Goal: Task Accomplishment & Management: Manage account settings

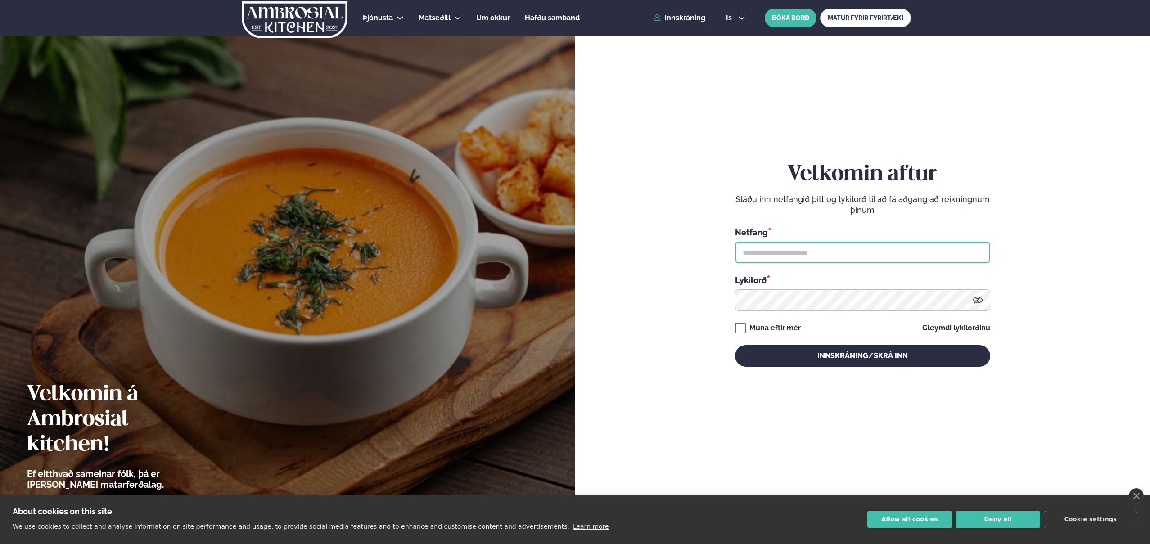
type input "**********"
drag, startPoint x: 878, startPoint y: 367, endPoint x: 878, endPoint y: 360, distance: 7.2
click at [877, 367] on div "**********" at bounding box center [862, 264] width 255 height 487
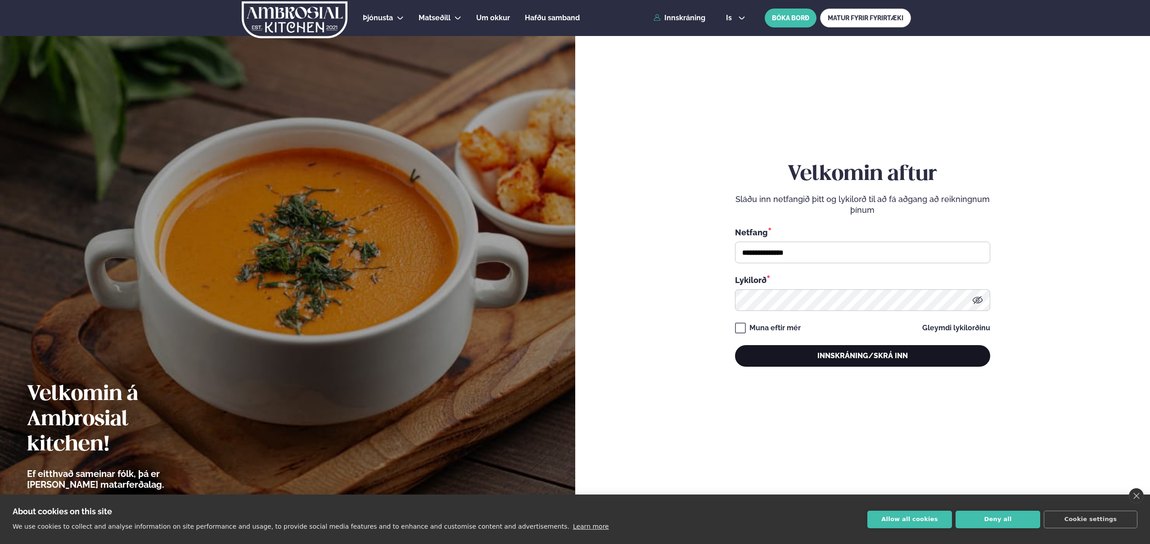
click at [878, 357] on button "Innskráning/Skrá inn" at bounding box center [862, 356] width 255 height 22
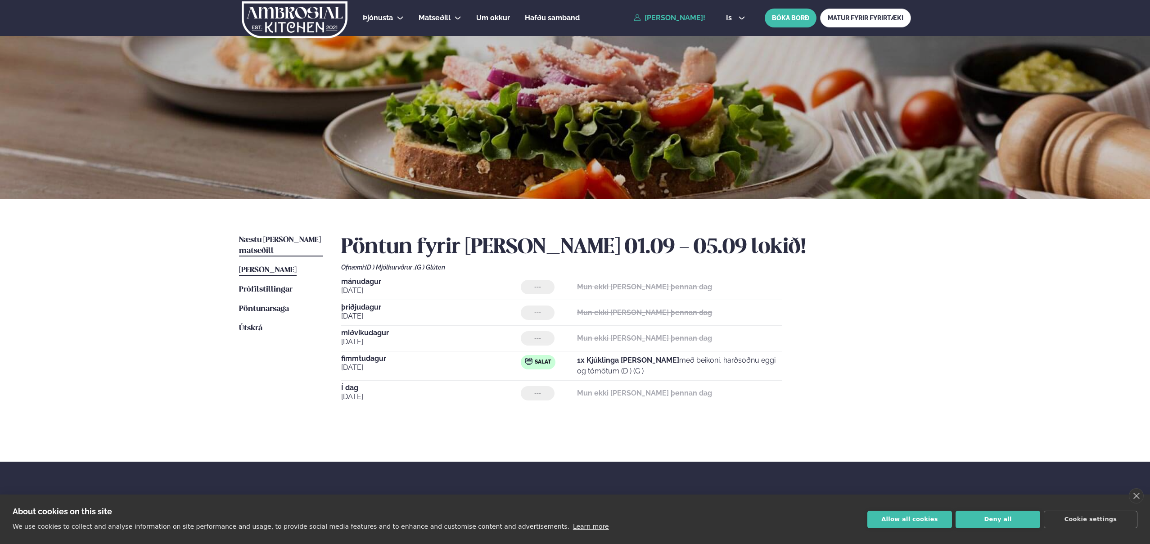
click at [288, 237] on span "Næstu [PERSON_NAME] matseðill" at bounding box center [280, 245] width 82 height 18
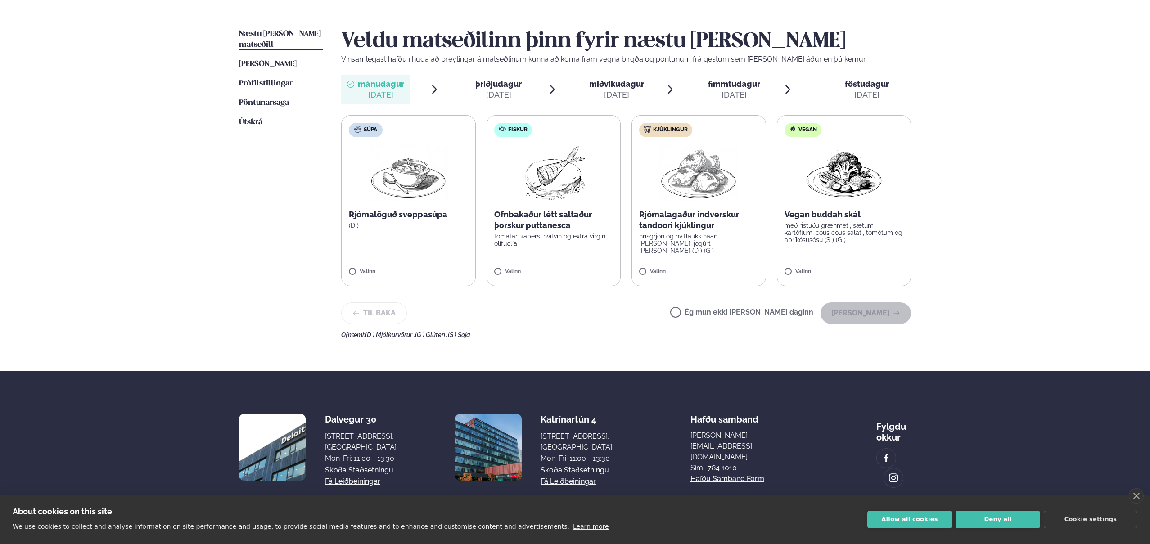
scroll to position [215, 0]
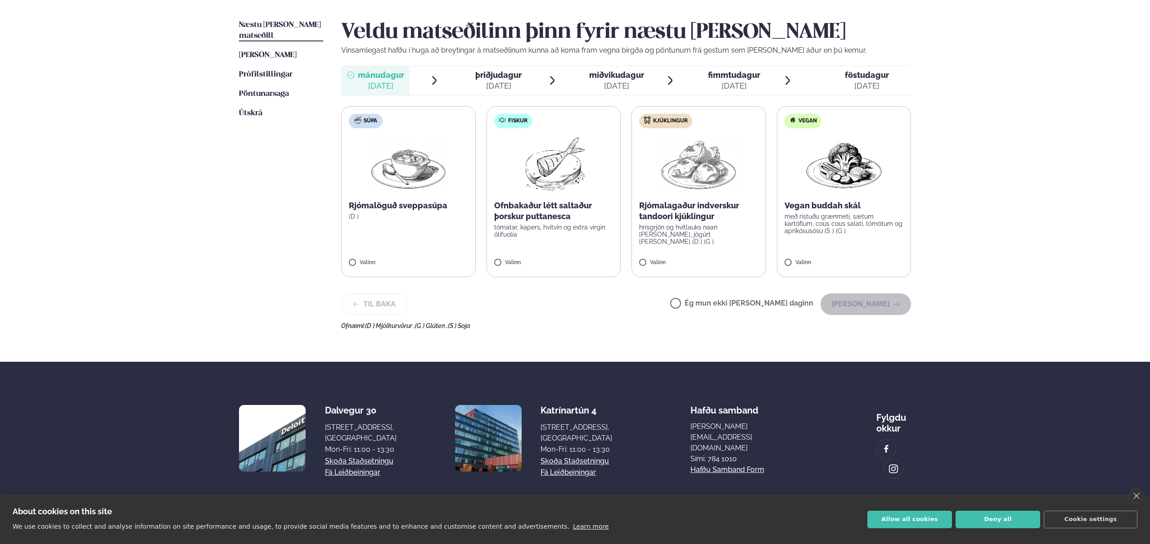
click at [723, 307] on label "Ég mun ekki [PERSON_NAME] daginn" at bounding box center [741, 304] width 143 height 9
click at [861, 300] on button "[PERSON_NAME]" at bounding box center [866, 304] width 90 height 22
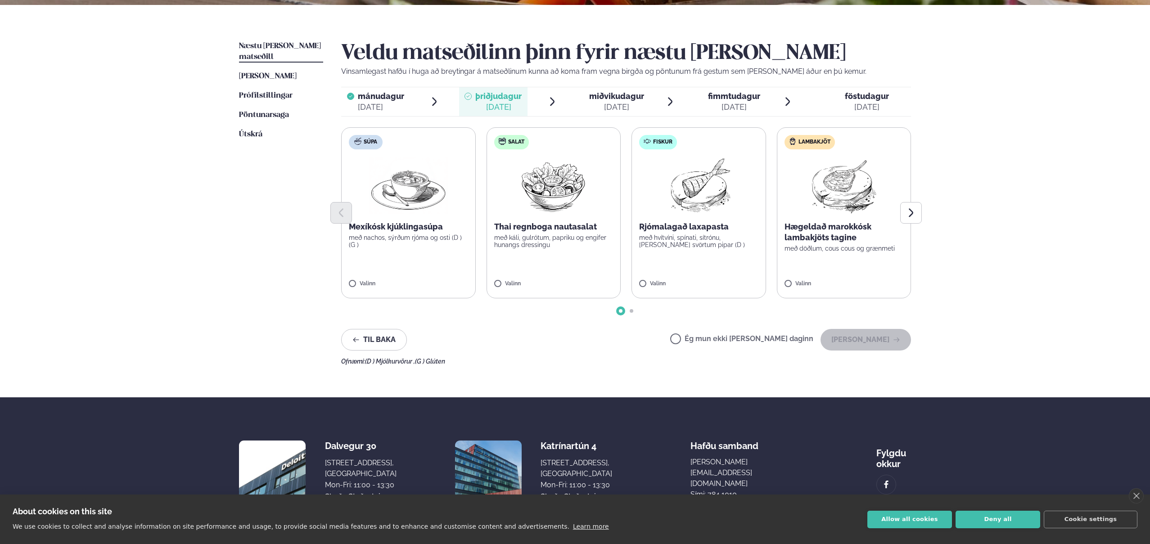
scroll to position [194, 0]
click at [393, 197] on img at bounding box center [408, 186] width 79 height 58
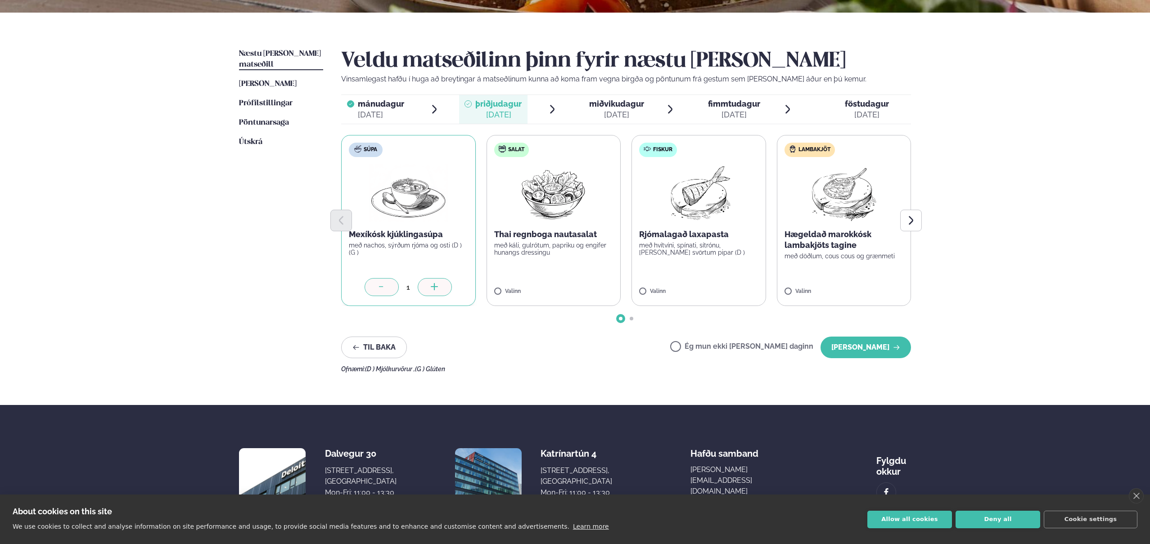
scroll to position [184, 0]
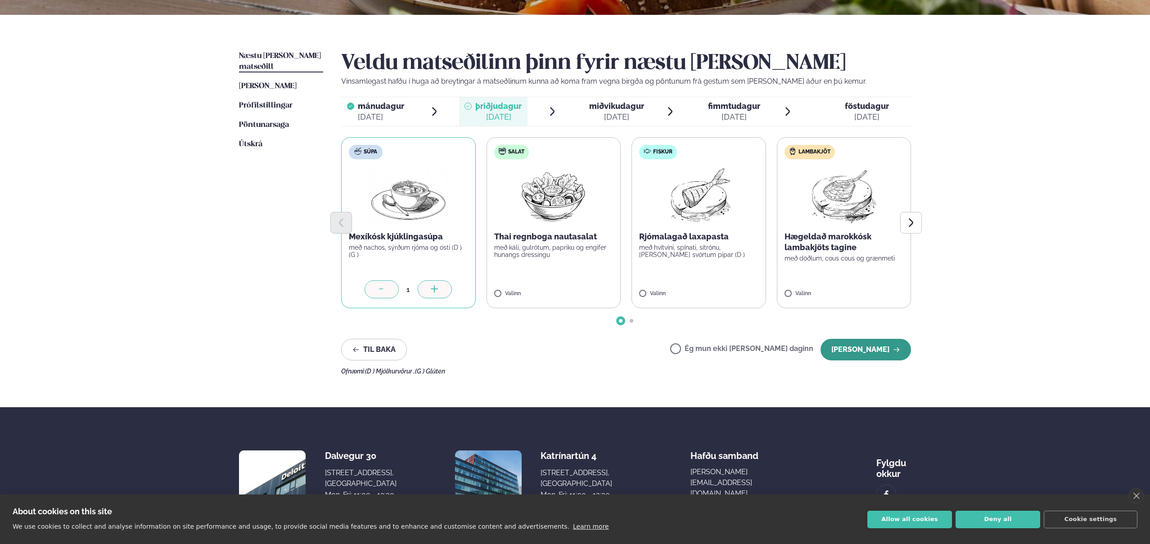
click at [858, 346] on button "[PERSON_NAME]" at bounding box center [866, 350] width 90 height 22
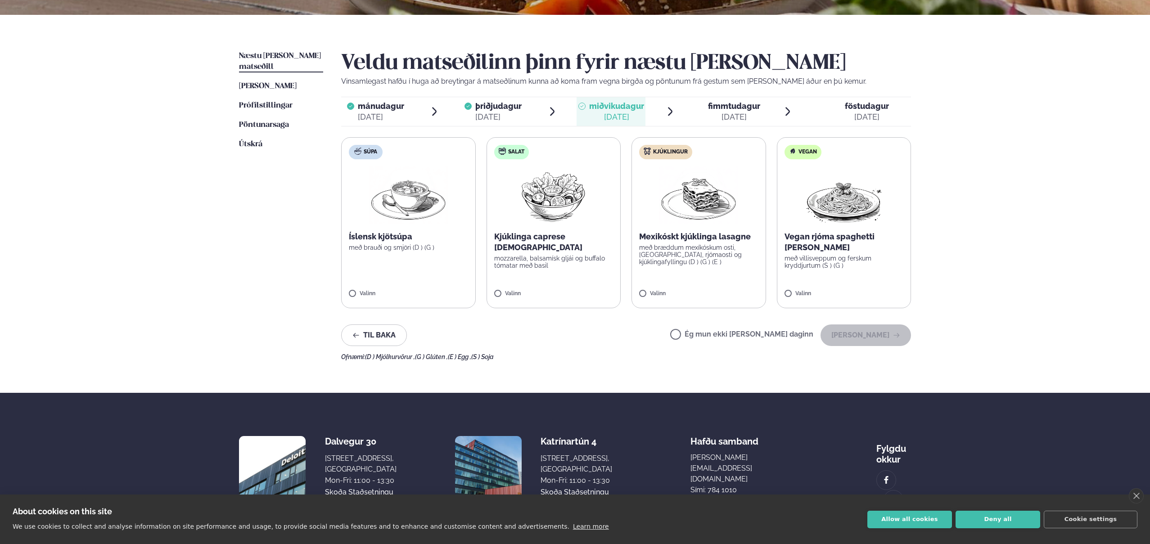
click at [740, 334] on label "Ég mun ekki [PERSON_NAME] daginn" at bounding box center [741, 335] width 143 height 9
click at [870, 335] on button "[PERSON_NAME]" at bounding box center [866, 336] width 90 height 22
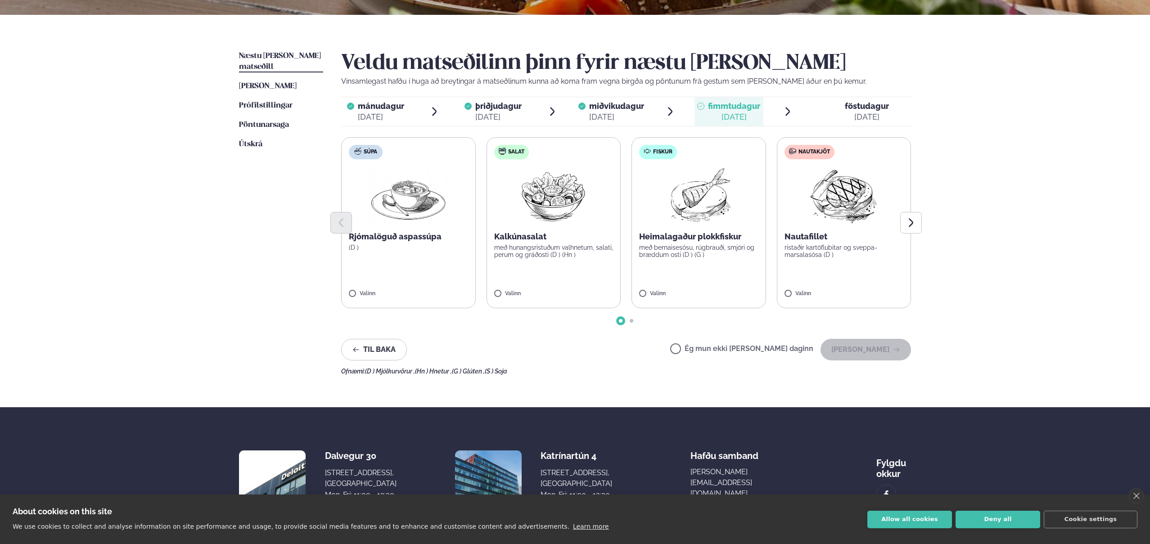
click at [559, 199] on img at bounding box center [554, 196] width 80 height 58
click at [525, 283] on div at bounding box center [527, 289] width 34 height 18
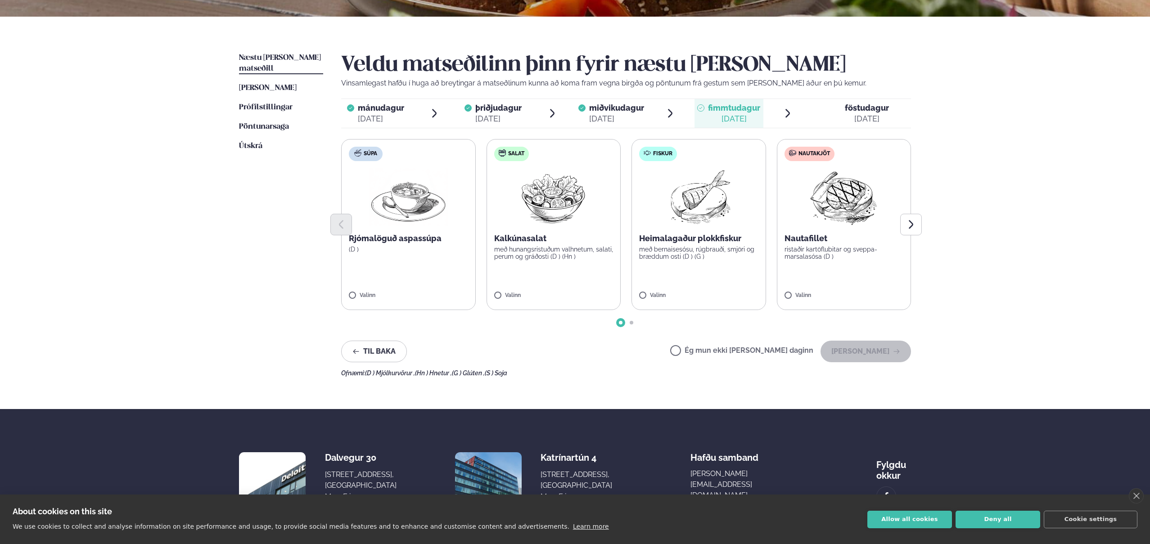
click at [864, 214] on div at bounding box center [626, 225] width 570 height 22
click at [790, 291] on label "Nautakjöt Nautafillet ristaðir kartöflubitar og sveppa- marsalasósa (D ) Valinn" at bounding box center [844, 224] width 135 height 171
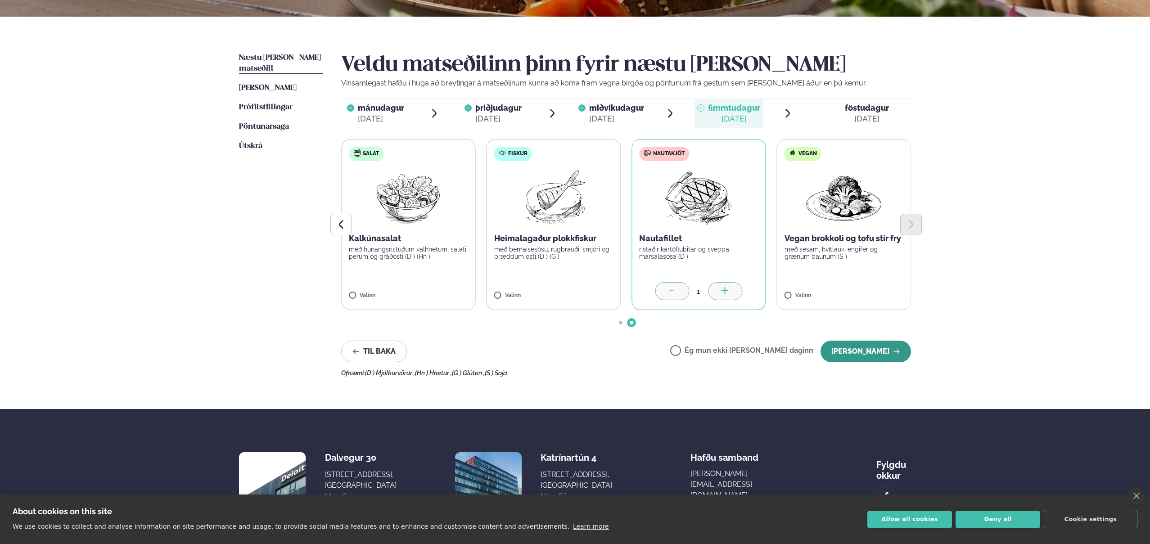
click at [887, 357] on button "[PERSON_NAME]" at bounding box center [866, 352] width 90 height 22
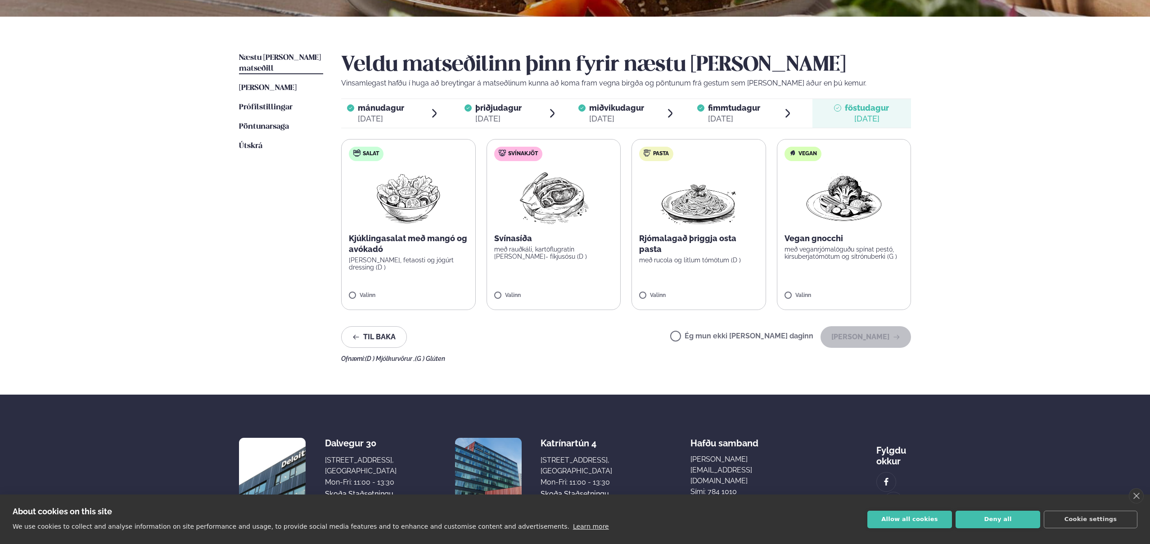
drag, startPoint x: 706, startPoint y: 334, endPoint x: 755, endPoint y: 330, distance: 49.2
click at [706, 334] on label "Ég mun ekki [PERSON_NAME] daginn" at bounding box center [741, 337] width 143 height 9
click at [850, 338] on button "[PERSON_NAME]" at bounding box center [866, 337] width 90 height 22
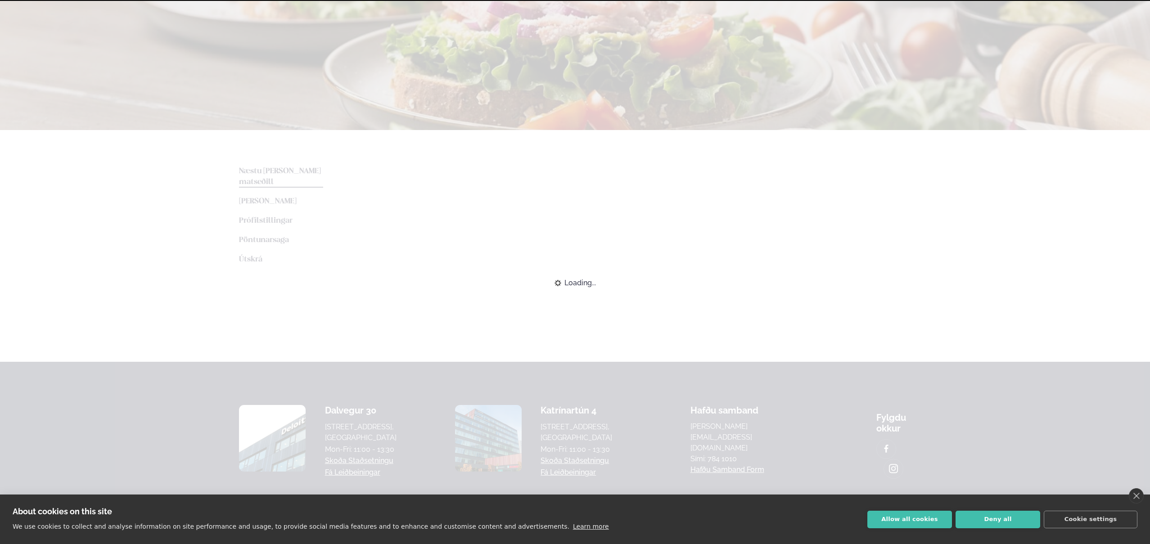
scroll to position [125, 0]
